Goal: Task Accomplishment & Management: Manage account settings

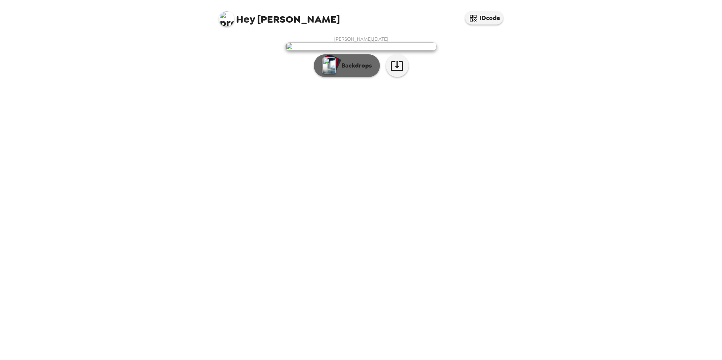
click at [348, 70] on p "Backdrops" at bounding box center [354, 65] width 34 height 9
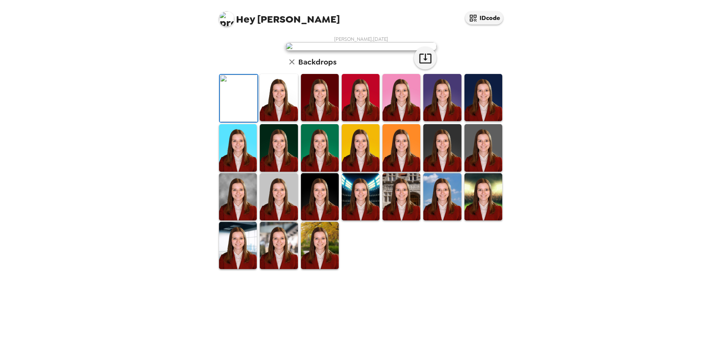
scroll to position [98, 0]
click at [317, 269] on img at bounding box center [320, 245] width 38 height 47
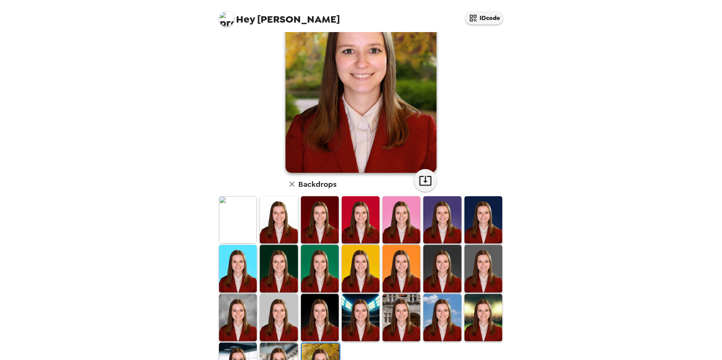
scroll to position [0, 0]
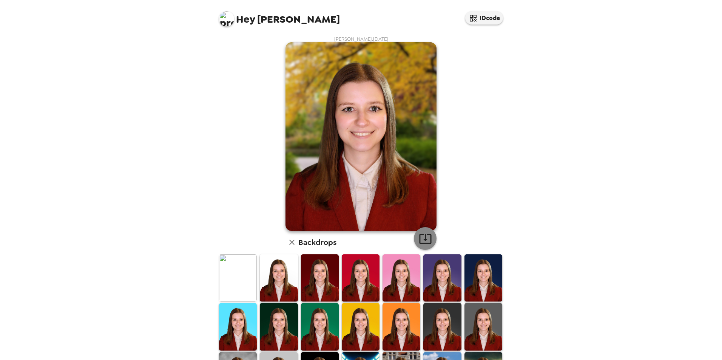
click at [426, 233] on icon "button" at bounding box center [425, 238] width 13 height 13
click at [656, 117] on div "Hey Katie IDcode Katie Webb , 09-26-2025 Backdrops" at bounding box center [361, 180] width 722 height 360
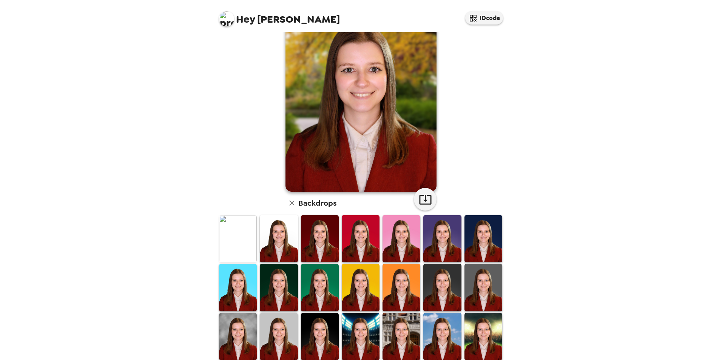
scroll to position [98, 0]
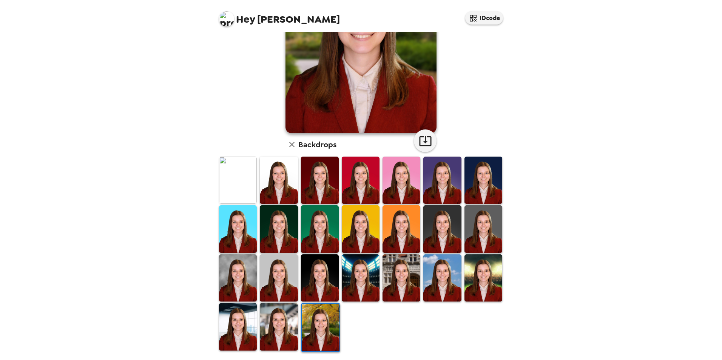
click at [271, 340] on img at bounding box center [279, 326] width 38 height 47
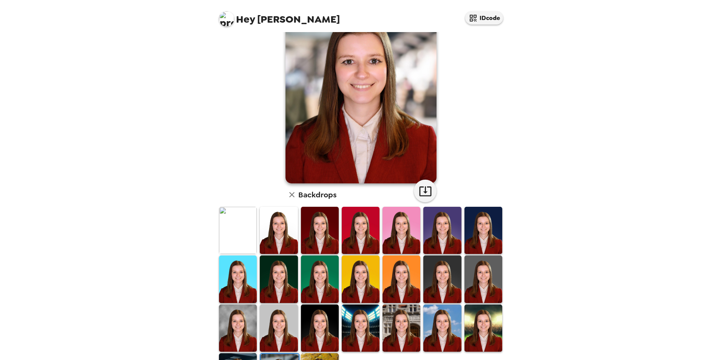
scroll to position [75, 0]
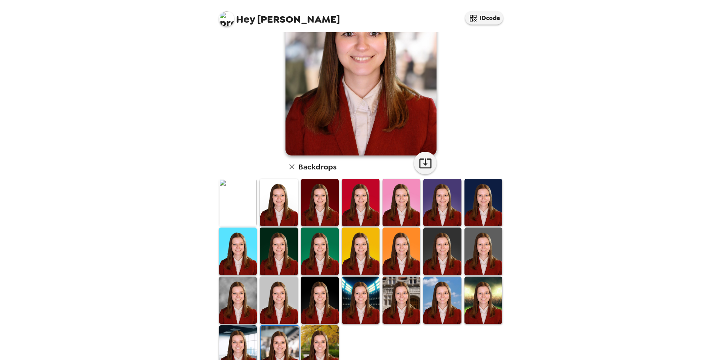
click at [246, 342] on img at bounding box center [238, 348] width 38 height 47
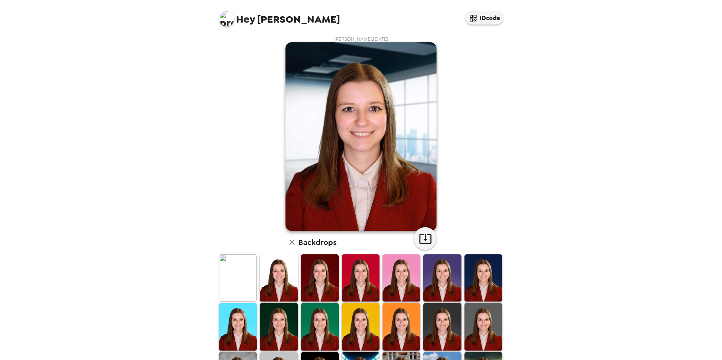
scroll to position [98, 0]
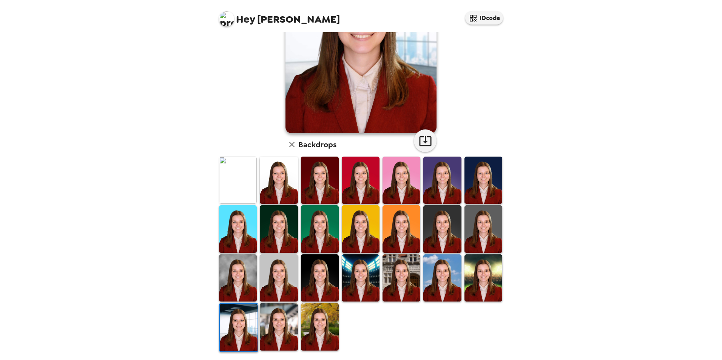
click at [238, 179] on img at bounding box center [238, 180] width 38 height 47
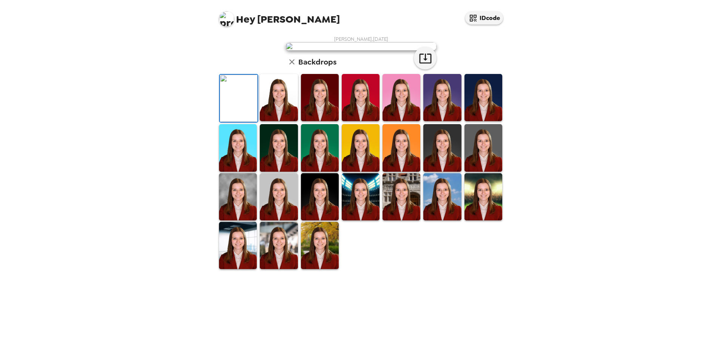
scroll to position [0, 0]
click at [420, 65] on icon "button" at bounding box center [425, 58] width 13 height 13
